Goal: Complete Application Form: Complete application form

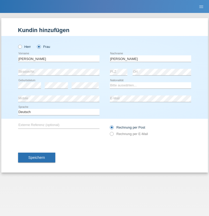
type input "[PERSON_NAME]"
select select "CH"
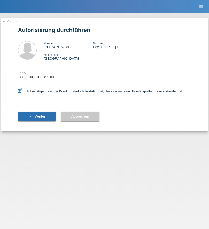
select select "1"
click at [37, 117] on span "Weiter" at bounding box center [40, 116] width 11 height 4
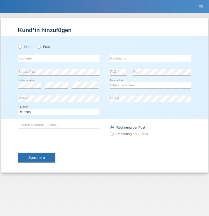
radio input "true"
click at [59, 58] on input "text" at bounding box center [58, 58] width 81 height 6
type input "Lorenzo"
click at [150, 58] on input "text" at bounding box center [150, 58] width 81 height 6
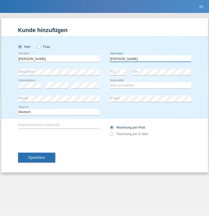
type input "Grasso"
select select "IT"
select select "C"
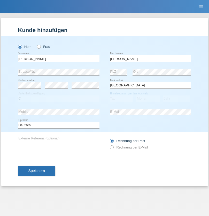
select select "15"
select select "05"
select select "1986"
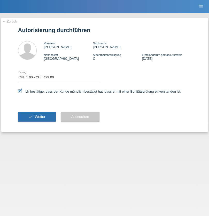
select select "1"
click at [37, 117] on span "Weiter" at bounding box center [40, 116] width 11 height 4
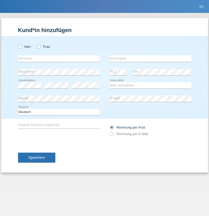
radio input "true"
click at [59, 58] on input "text" at bounding box center [58, 58] width 81 height 6
type input "Ganaj"
click at [150, 58] on input "text" at bounding box center [150, 58] width 81 height 6
type input "Fadil"
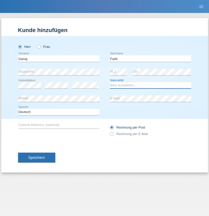
select select "XK"
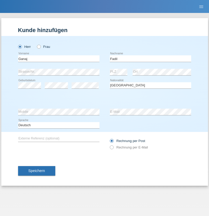
select select "C"
select select "10"
select select "08"
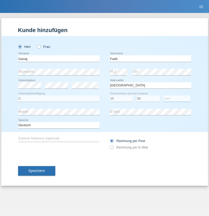
select select "2021"
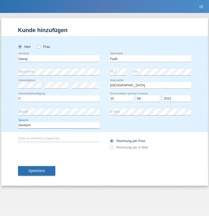
select select "en"
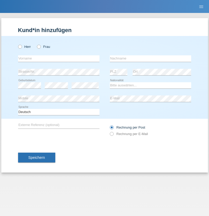
radio input "true"
click at [59, 58] on input "text" at bounding box center [58, 58] width 81 height 6
type input "Ibrahim"
click at [150, 58] on input "text" at bounding box center [150, 58] width 81 height 6
type input "Muja"
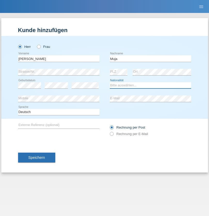
select select "XK"
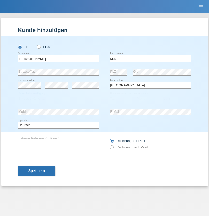
select select "C"
select select "03"
select select "07"
select select "2021"
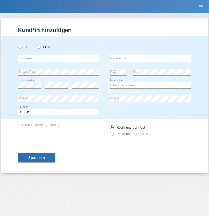
radio input "true"
click at [59, 58] on input "text" at bounding box center [58, 58] width 81 height 6
type input "[PERSON_NAME]"
click at [150, 58] on input "text" at bounding box center [150, 58] width 81 height 6
type input "Berger"
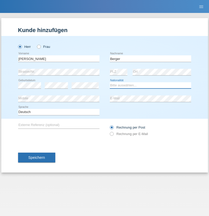
select select "CH"
radio input "true"
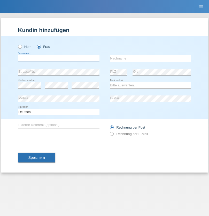
click at [59, 58] on input "text" at bounding box center [58, 58] width 81 height 6
type input "Teixeira da Silva Moço"
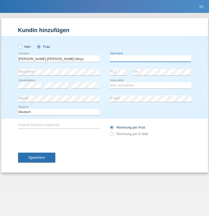
click at [150, 58] on input "text" at bounding box center [150, 58] width 81 height 6
type input "Paula"
select select "PT"
select select "C"
select select "28"
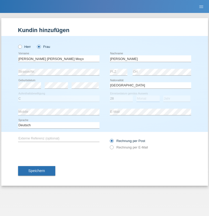
select select "03"
select select "2005"
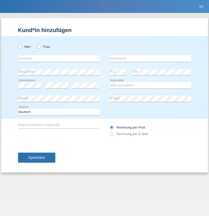
radio input "true"
click at [59, 58] on input "text" at bounding box center [58, 58] width 81 height 6
type input "Allan"
click at [150, 58] on input "text" at bounding box center [150, 58] width 81 height 6
type input "Theurillat"
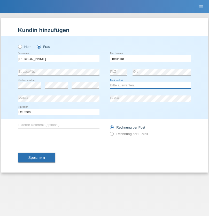
select select "CH"
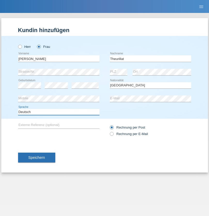
select select "en"
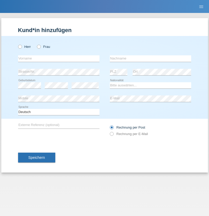
radio input "true"
click at [59, 58] on input "text" at bounding box center [58, 58] width 81 height 6
type input "Teklay"
click at [150, 58] on input "text" at bounding box center [150, 58] width 81 height 6
type input "Fiori"
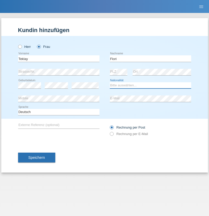
select select "ER"
select select "C"
select select "10"
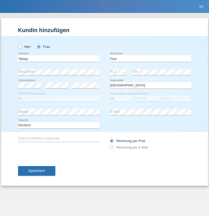
select select "08"
select select "2021"
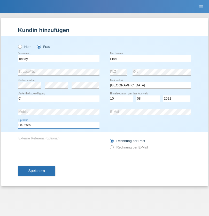
select select "en"
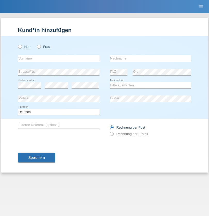
radio input "true"
click at [59, 58] on input "text" at bounding box center [58, 58] width 81 height 6
type input "Sadia"
click at [150, 58] on input "text" at bounding box center [150, 58] width 81 height 6
type input "Nejmaoui"
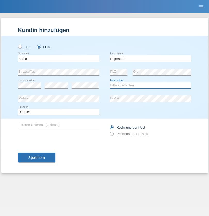
select select "MA"
select select "C"
select select "01"
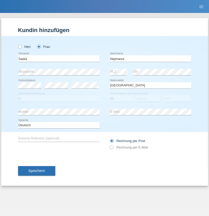
select select "06"
select select "1964"
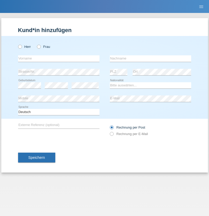
radio input "true"
click at [59, 58] on input "text" at bounding box center [58, 58] width 81 height 6
type input "Carlos"
click at [150, 58] on input "text" at bounding box center [150, 58] width 81 height 6
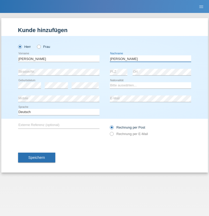
type input "Nobrega"
select select "CH"
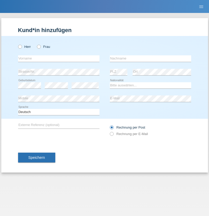
radio input "true"
click at [59, 58] on input "text" at bounding box center [58, 58] width 81 height 6
type input "Thivagaran"
click at [150, 58] on input "text" at bounding box center [150, 58] width 81 height 6
type input "Selvanayagam"
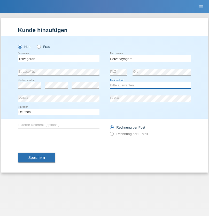
select select "LK"
select select "C"
select select "23"
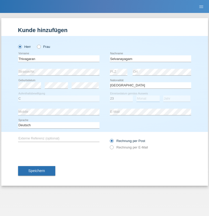
select select "03"
select select "2021"
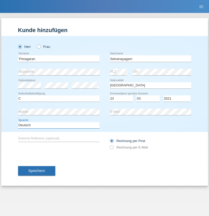
select select "en"
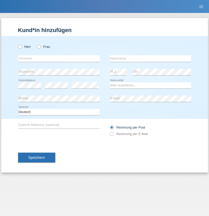
radio input "true"
click at [59, 58] on input "text" at bounding box center [58, 58] width 81 height 6
type input "[PERSON_NAME]"
click at [150, 58] on input "text" at bounding box center [150, 58] width 81 height 6
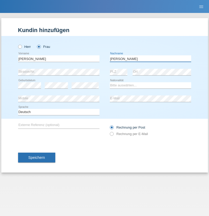
type input "Keller"
select select "CH"
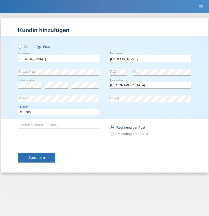
select select "en"
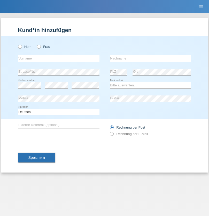
radio input "true"
click at [59, 58] on input "text" at bounding box center [58, 58] width 81 height 6
type input "Tymur"
click at [150, 58] on input "text" at bounding box center [150, 58] width 81 height 6
type input "[PERSON_NAME]"
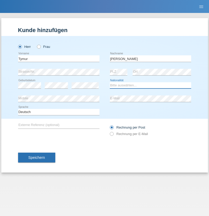
select select "UA"
select select "C"
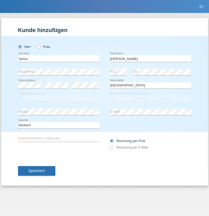
select select "20"
select select "08"
select select "2021"
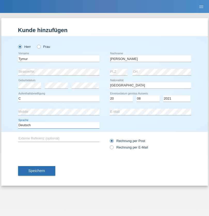
select select "en"
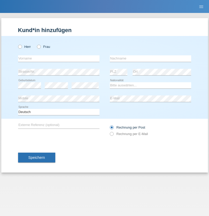
radio input "true"
click at [59, 58] on input "text" at bounding box center [58, 58] width 81 height 6
type input "Tymur"
click at [150, 58] on input "text" at bounding box center [150, 58] width 81 height 6
type input "Hunderchuj"
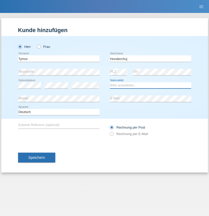
select select "UA"
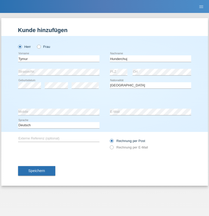
select select "C"
select select "20"
select select "08"
select select "2021"
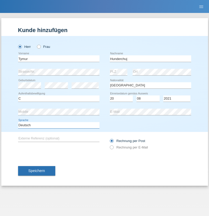
select select "en"
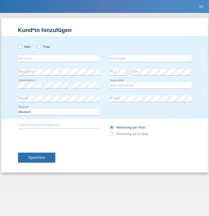
radio input "true"
click at [59, 58] on input "text" at bounding box center [58, 58] width 81 height 6
type input "Dominik"
click at [150, 58] on input "text" at bounding box center [150, 58] width 81 height 6
type input "Tropp"
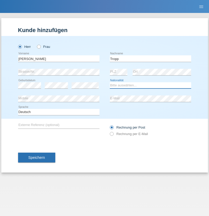
select select "SK"
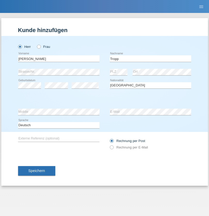
select select "C"
select select "10"
select select "08"
select select "2021"
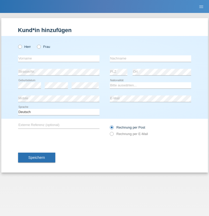
radio input "true"
click at [59, 58] on input "text" at bounding box center [58, 58] width 81 height 6
type input "Dirk"
click at [150, 58] on input "text" at bounding box center [150, 58] width 81 height 6
type input "Ringle"
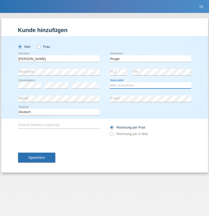
select select "DE"
select select "C"
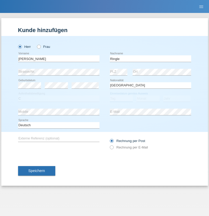
select select "06"
select select "01"
select select "2021"
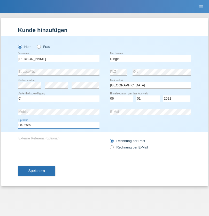
select select "en"
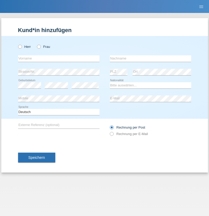
radio input "true"
click at [59, 58] on input "text" at bounding box center [58, 58] width 81 height 6
type input "Junior"
click at [150, 58] on input "text" at bounding box center [150, 58] width 81 height 6
type input "Mauricio"
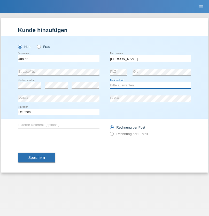
select select "CH"
radio input "true"
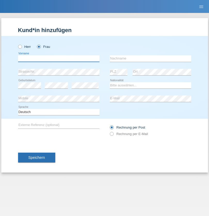
click at [59, 58] on input "text" at bounding box center [58, 58] width 81 height 6
type input "[PERSON_NAME] [PERSON_NAME]"
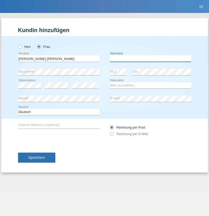
click at [150, 58] on input "text" at bounding box center [150, 58] width 81 height 6
type input "Knusel Campillo"
select select "CH"
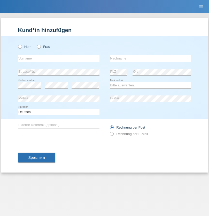
radio input "true"
click at [59, 58] on input "text" at bounding box center [58, 58] width 81 height 6
type input "Beqiri"
click at [150, 58] on input "text" at bounding box center [150, 58] width 81 height 6
type input "Shpresa"
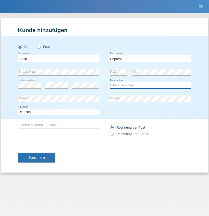
select select "XK"
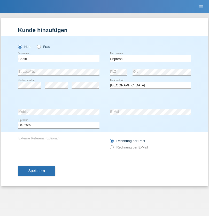
select select "C"
select select "08"
select select "02"
select select "1979"
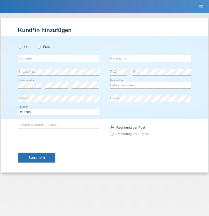
radio input "true"
click at [59, 58] on input "text" at bounding box center [58, 58] width 81 height 6
type input "[PERSON_NAME]"
click at [150, 58] on input "text" at bounding box center [150, 58] width 81 height 6
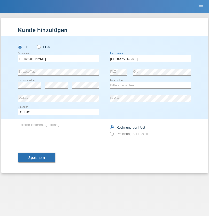
type input "[PERSON_NAME]"
select select "CH"
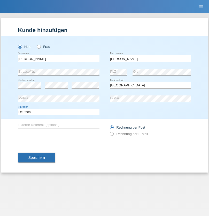
select select "en"
